Goal: Entertainment & Leisure: Consume media (video, audio)

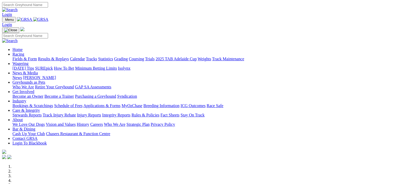
scroll to position [196, 0]
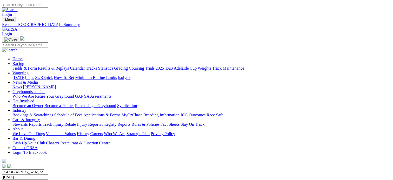
scroll to position [92, 0]
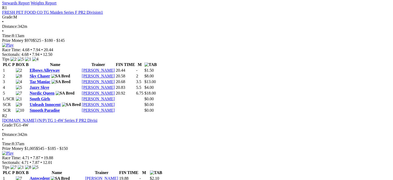
scroll to position [250, 0]
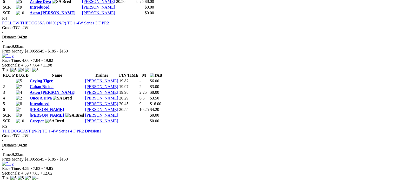
scroll to position [564, 0]
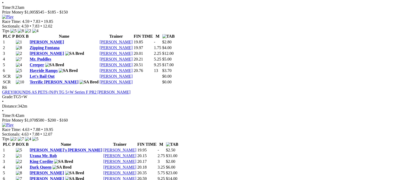
scroll to position [709, 0]
